Goal: Find specific page/section: Find specific page/section

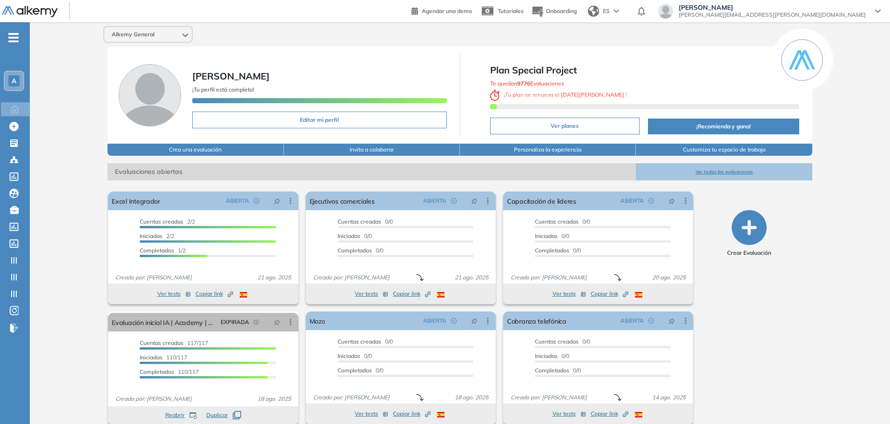
click at [5, 82] on div "A" at bounding box center [14, 81] width 19 height 19
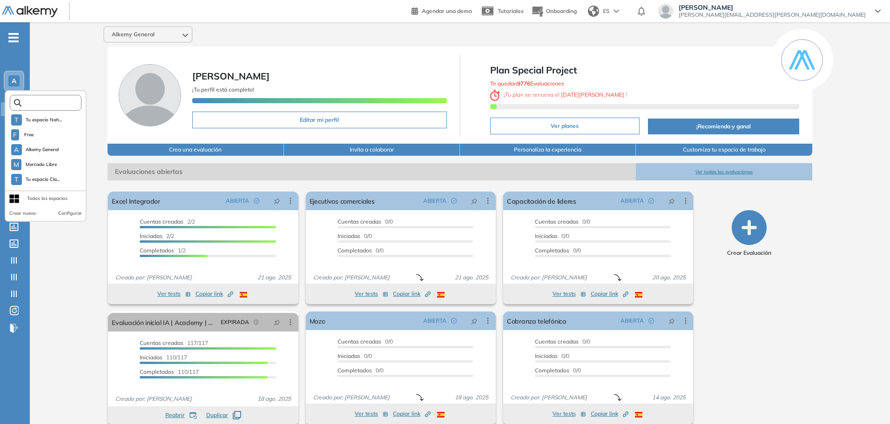
click at [64, 104] on input "text" at bounding box center [48, 103] width 54 height 7
paste input "**********"
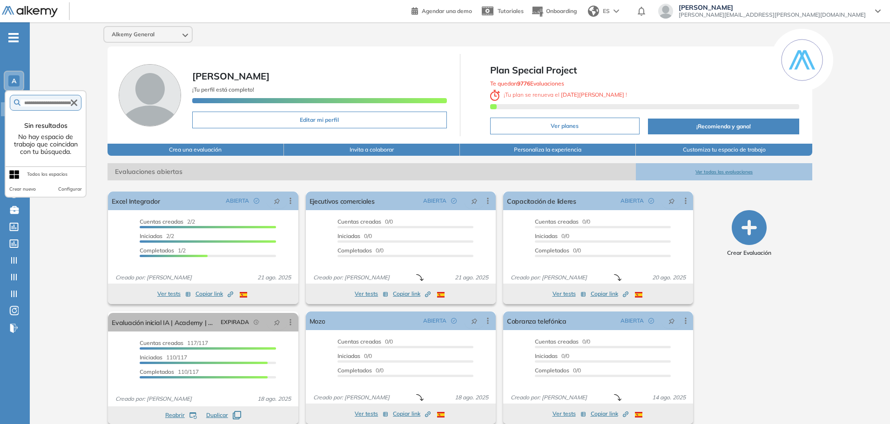
scroll to position [0, 30]
type input "**********"
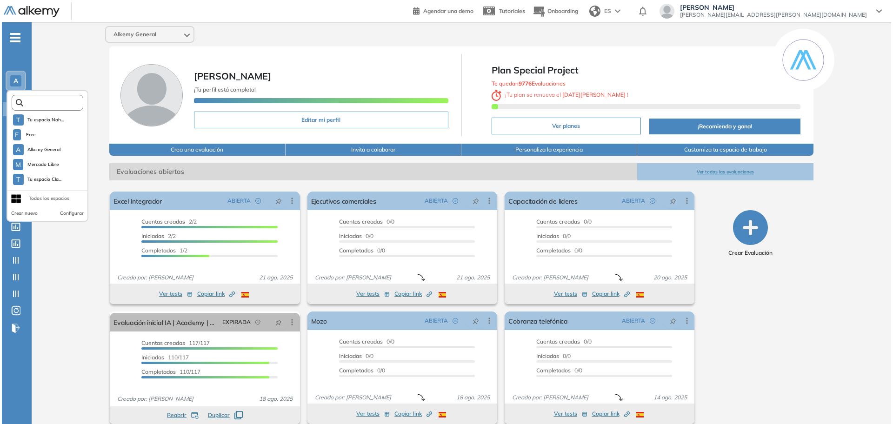
scroll to position [0, 0]
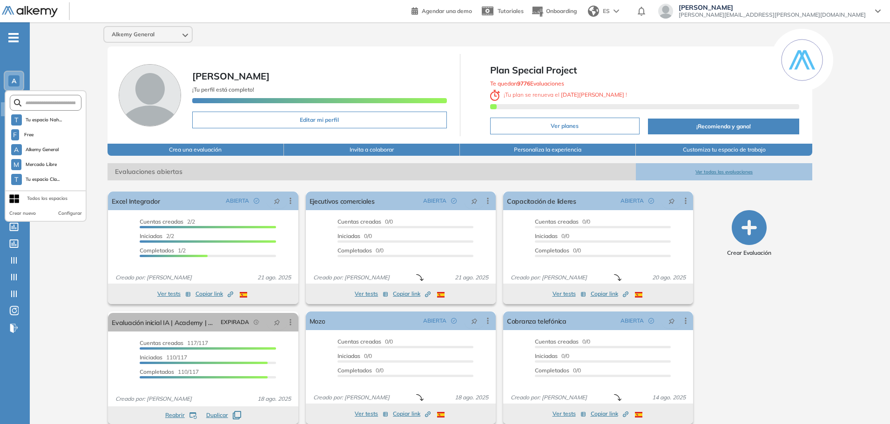
click at [56, 195] on div "Todos los espacios" at bounding box center [47, 198] width 40 height 7
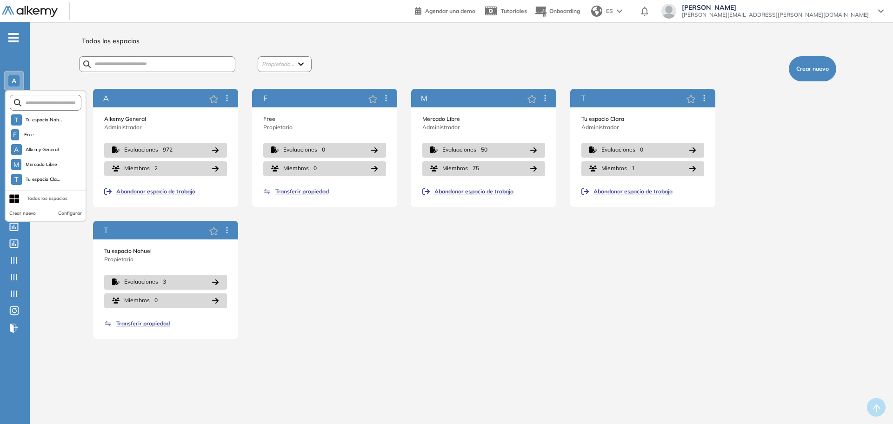
click at [186, 54] on div "Propietario... [PERSON_NAME] [PERSON_NAME] [PERSON_NAME] (Yo) [PERSON_NAME] Cre…" at bounding box center [456, 65] width 759 height 33
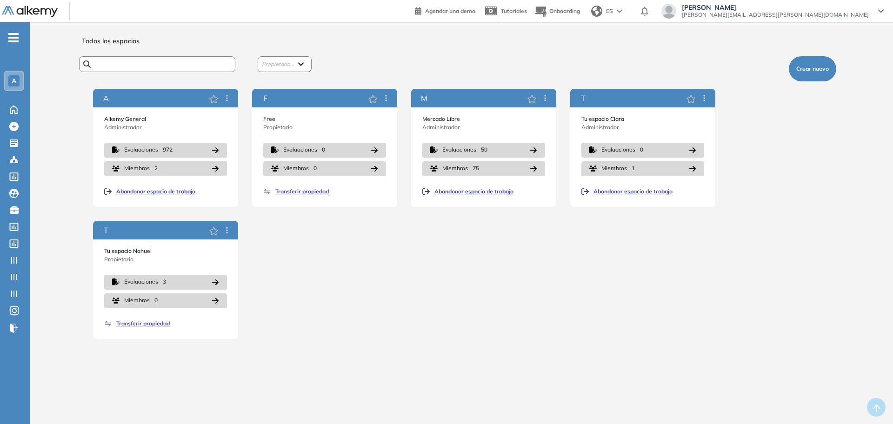
click at [192, 61] on input "text" at bounding box center [154, 63] width 126 height 7
click at [291, 61] on span "Propietario..." at bounding box center [278, 63] width 33 height 7
click at [173, 62] on input "text" at bounding box center [154, 63] width 126 height 7
paste input "**********"
type input "**********"
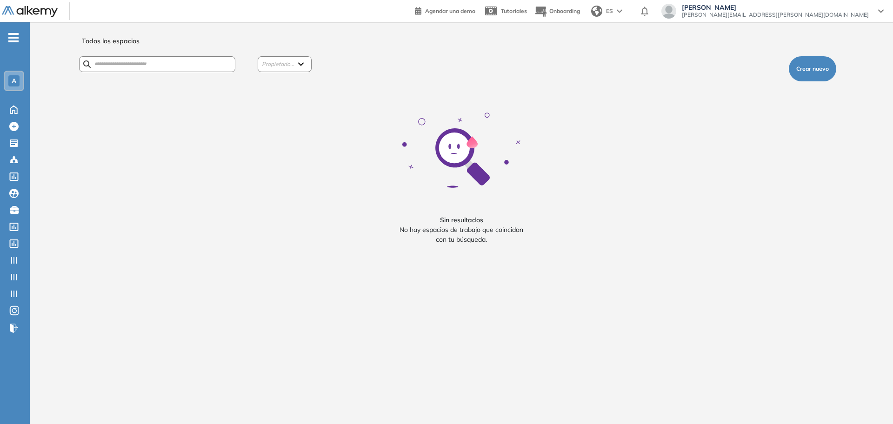
click at [609, 155] on div "Sin resultados No hay espacios de trabajo que coincidan con tu búsqueda." at bounding box center [462, 163] width 380 height 165
click at [785, 181] on div "Todos los espacios Propietario... [PERSON_NAME] [PERSON_NAME] [PERSON_NAME] (Yo…" at bounding box center [461, 226] width 819 height 387
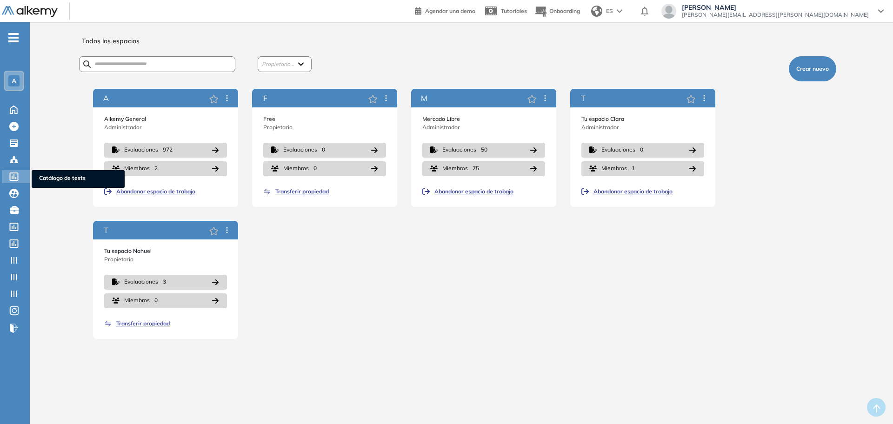
click at [15, 173] on icon at bounding box center [13, 177] width 9 height 8
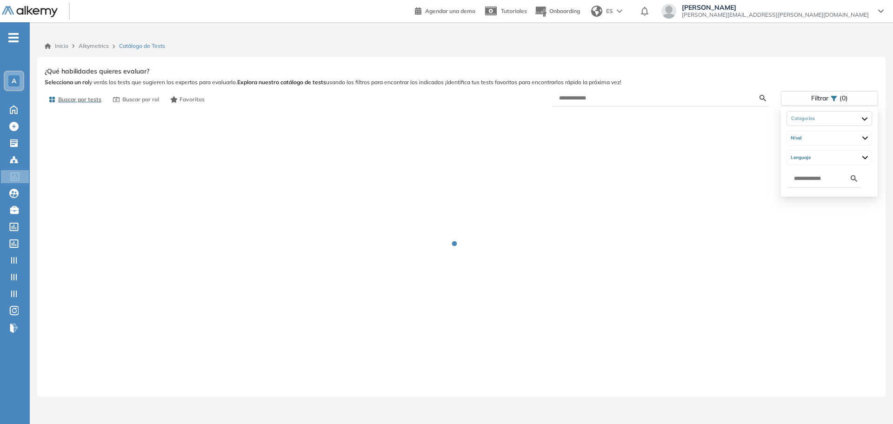
click at [850, 102] on div "Filtrar (0)" at bounding box center [830, 98] width 96 height 13
click at [825, 122] on div at bounding box center [830, 118] width 86 height 15
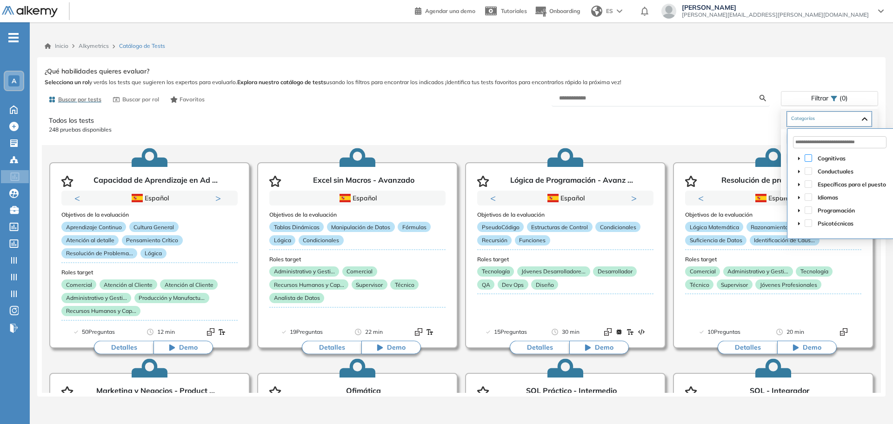
click at [809, 160] on span at bounding box center [808, 157] width 7 height 7
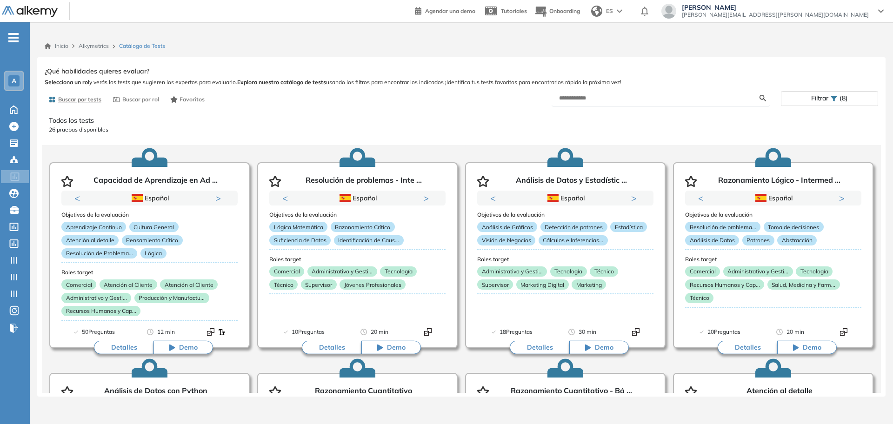
click at [821, 99] on span "Filtrar" at bounding box center [819, 98] width 17 height 13
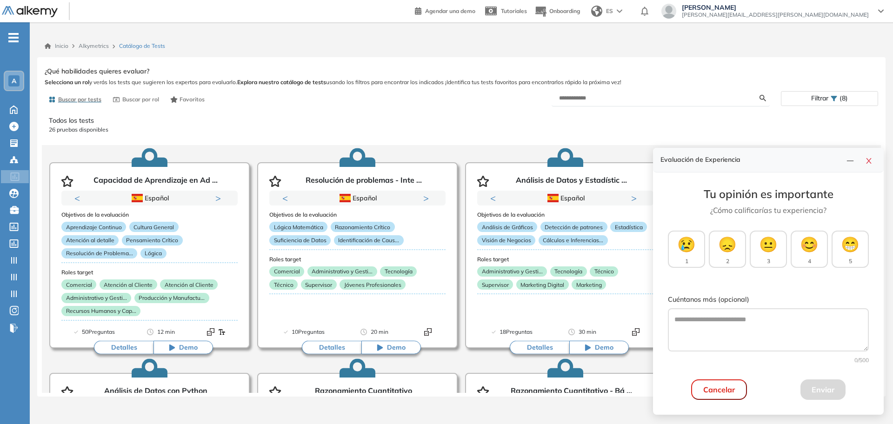
click at [853, 160] on icon "line" at bounding box center [850, 160] width 7 height 7
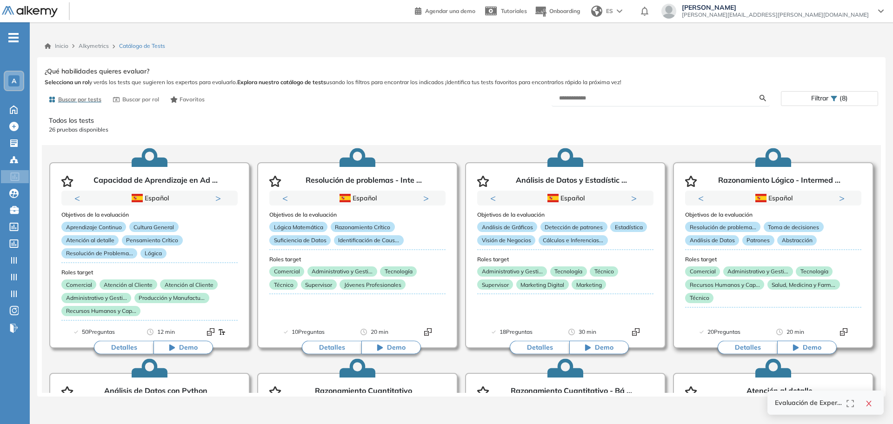
click at [840, 201] on button "Next" at bounding box center [843, 198] width 9 height 9
